Goal: Communication & Community: Answer question/provide support

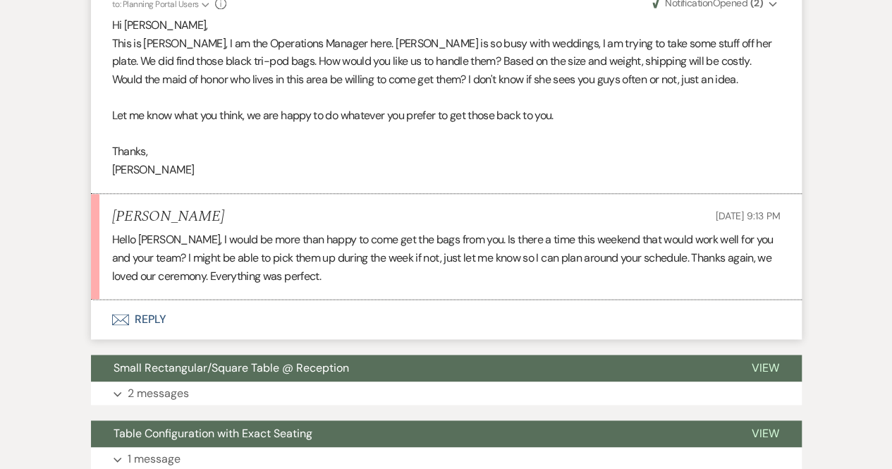
click at [158, 318] on button "Envelope Reply" at bounding box center [446, 319] width 711 height 39
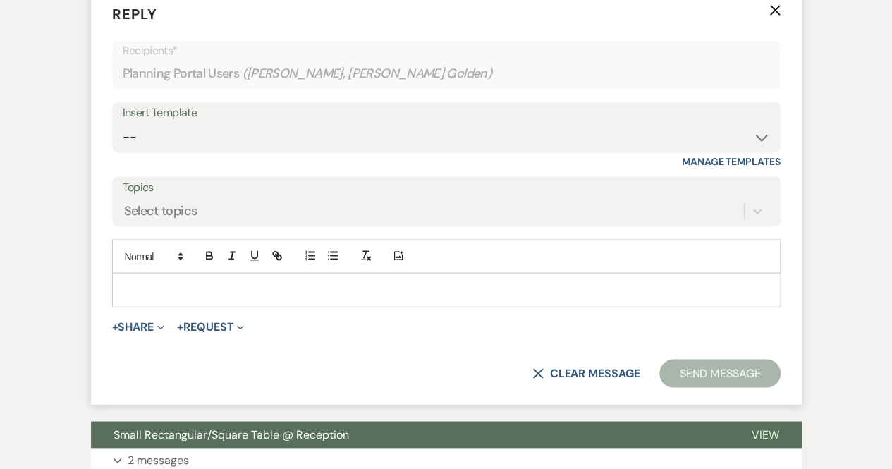
scroll to position [1100, 0]
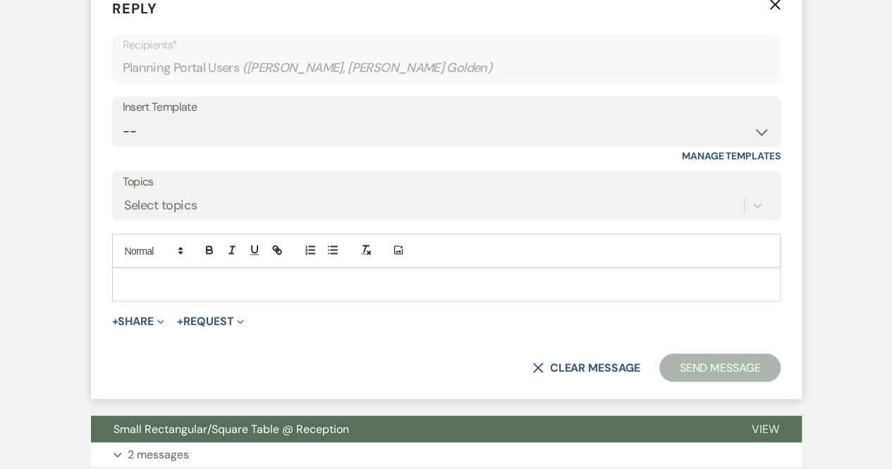
click at [148, 276] on p at bounding box center [446, 284] width 646 height 16
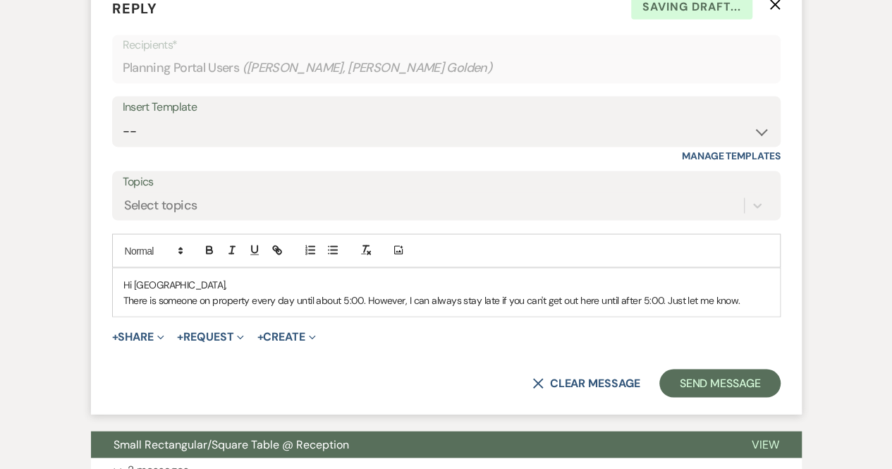
click at [123, 297] on p "There is someone on property every day until about 5:00. However, I can always …" at bounding box center [446, 300] width 646 height 16
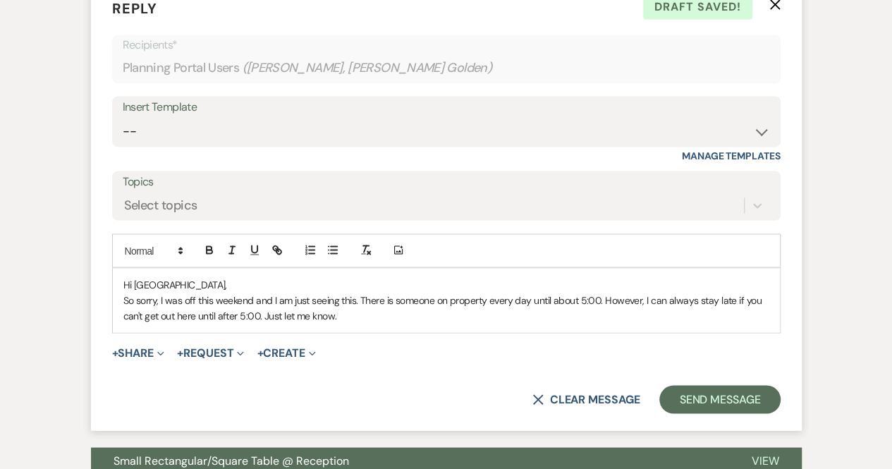
click at [416, 311] on p "So sorry, I was off this weekend and I am just seeing this. There is someone on…" at bounding box center [446, 308] width 646 height 32
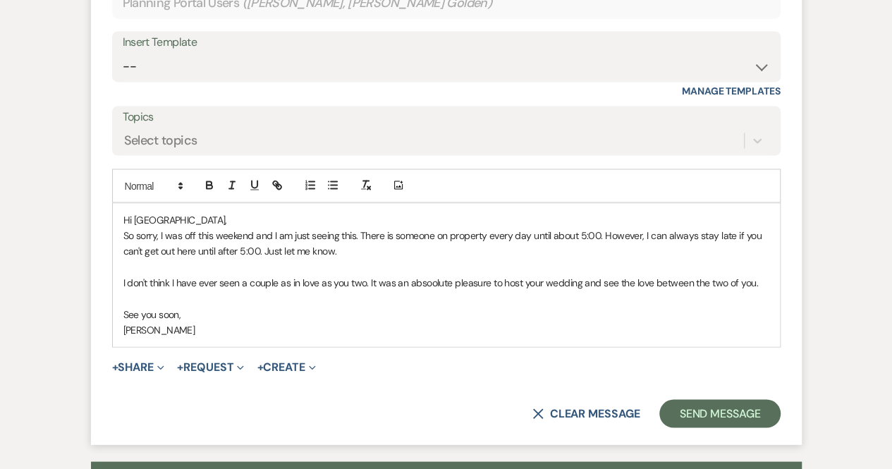
scroll to position [1165, 0]
click at [331, 245] on p "So sorry, I was off this weekend and I am just seeing this. There is someone on…" at bounding box center [446, 243] width 646 height 32
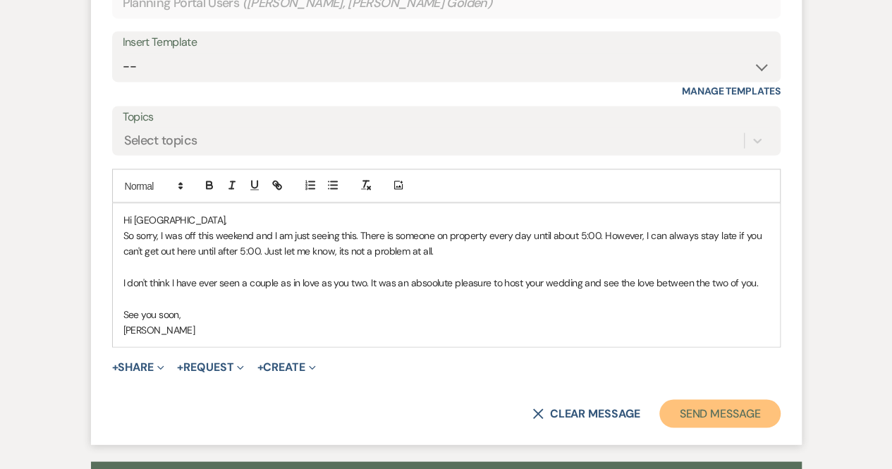
click at [690, 403] on button "Send Message" at bounding box center [719, 413] width 121 height 28
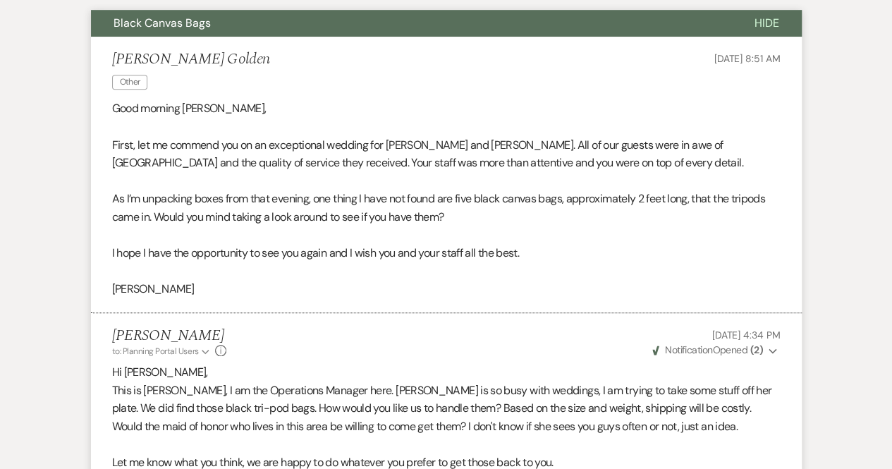
scroll to position [0, 0]
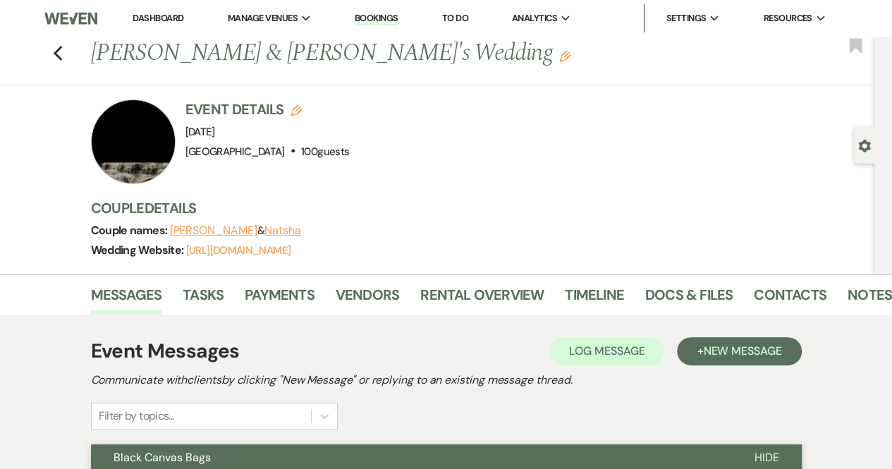
click at [54, 8] on img at bounding box center [70, 19] width 52 height 30
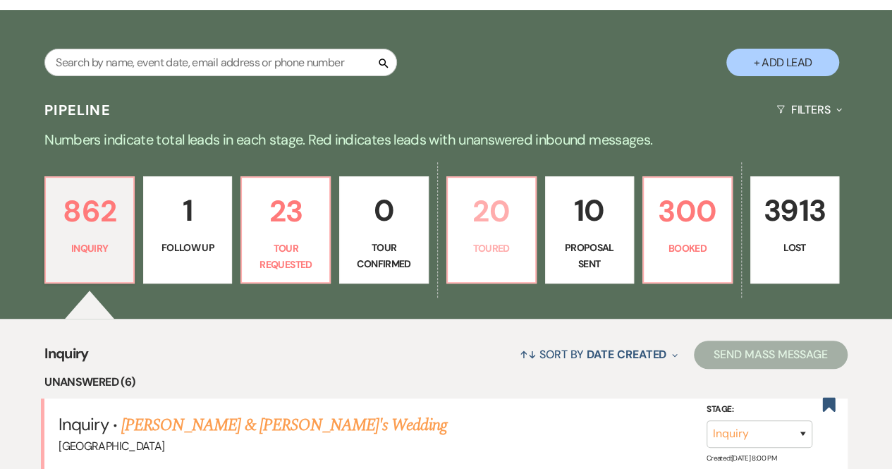
scroll to position [224, 0]
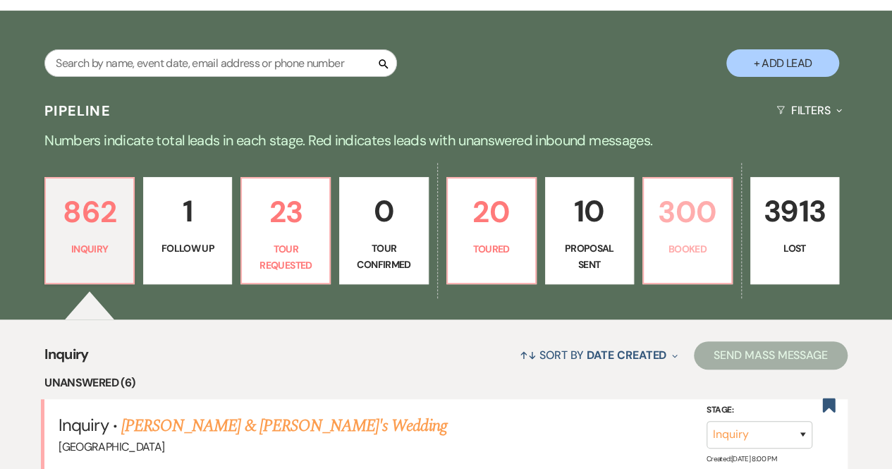
click at [677, 250] on p "Booked" at bounding box center [687, 249] width 71 height 16
